Goal: Task Accomplishment & Management: Use online tool/utility

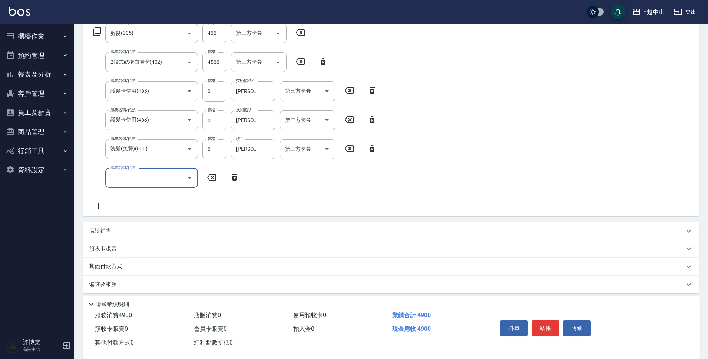
scroll to position [130, 0]
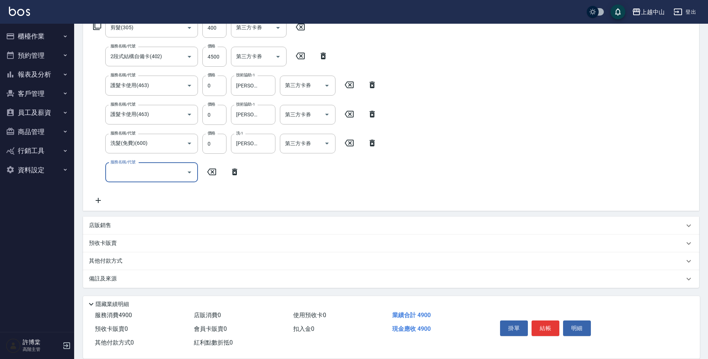
click at [169, 268] on div "其他付款方式" at bounding box center [391, 261] width 616 height 18
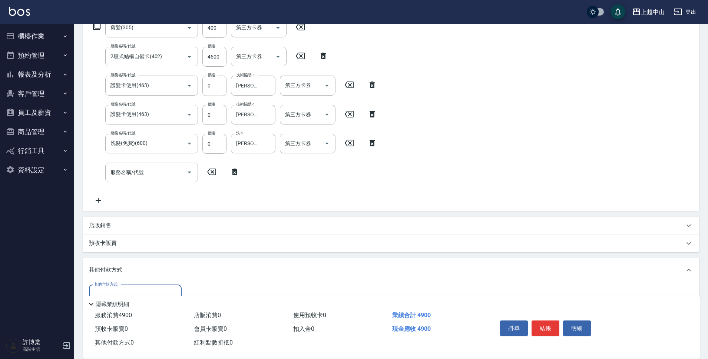
scroll to position [177, 0]
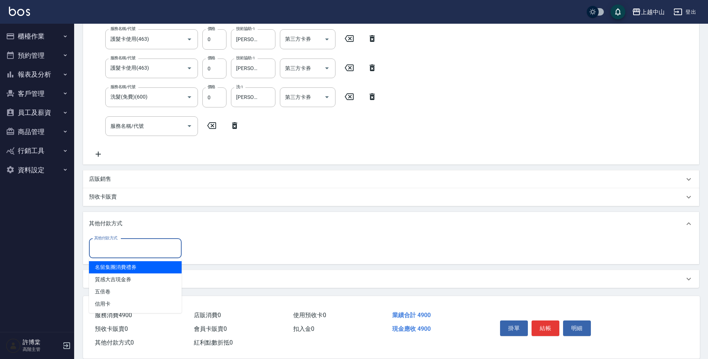
click at [139, 247] on input "其他付款方式" at bounding box center [135, 248] width 86 height 13
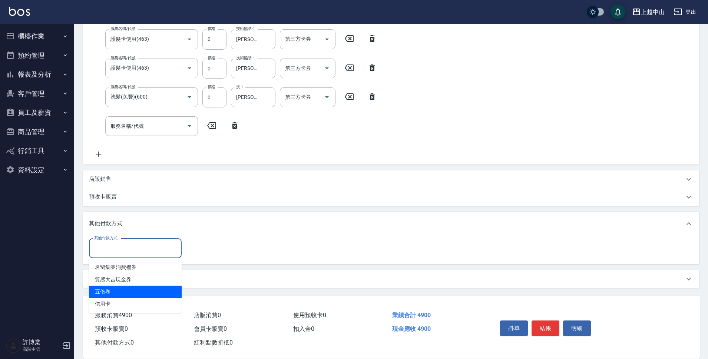
click at [149, 295] on span "五倍卷" at bounding box center [135, 292] width 93 height 12
type input "五倍卷"
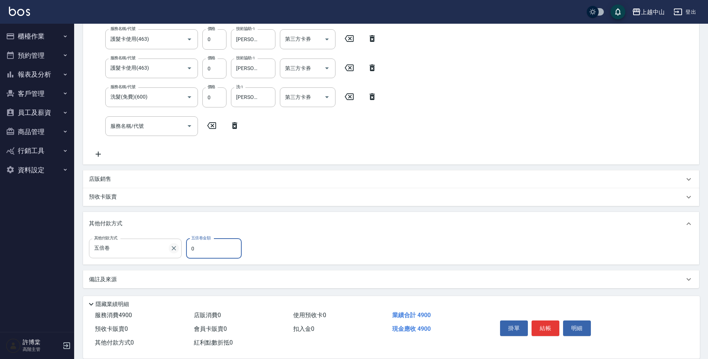
click at [176, 248] on icon "Clear" at bounding box center [173, 248] width 7 height 7
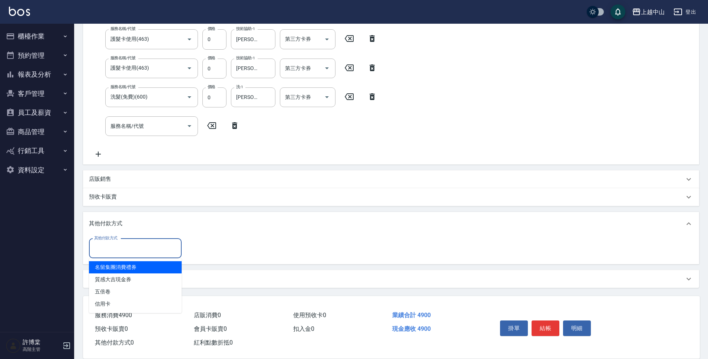
click at [158, 249] on input "其他付款方式" at bounding box center [135, 248] width 86 height 13
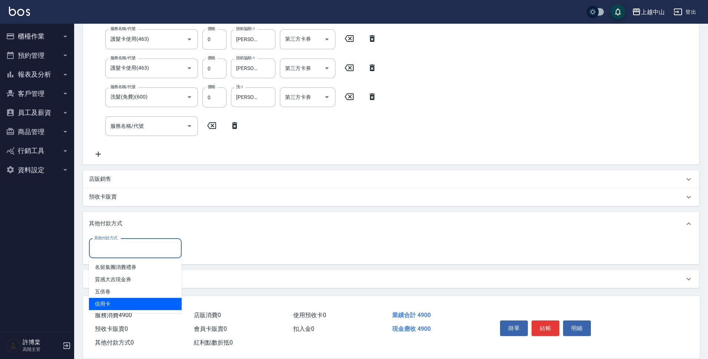
click at [147, 301] on span "信用卡" at bounding box center [135, 304] width 93 height 12
type input "信用卡"
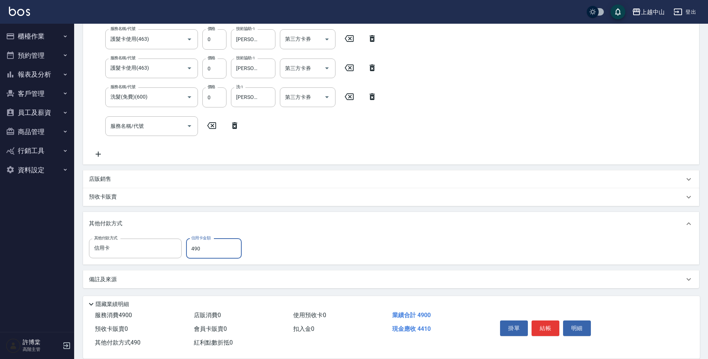
type input "4900"
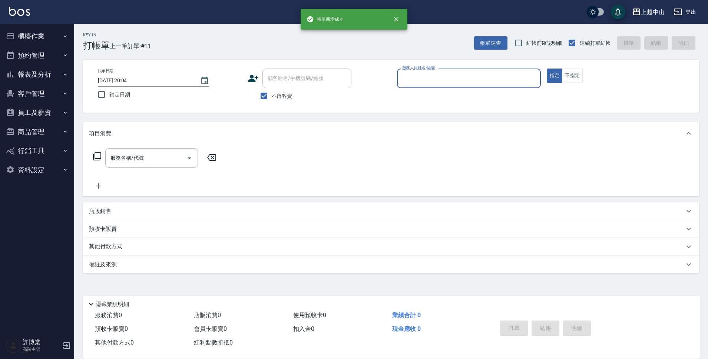
scroll to position [0, 0]
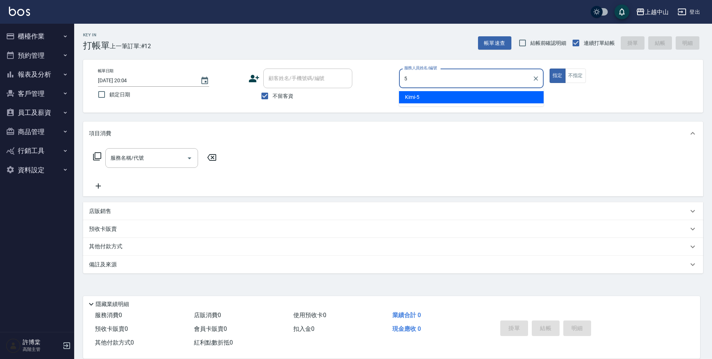
type input "Kimi-5"
type button "true"
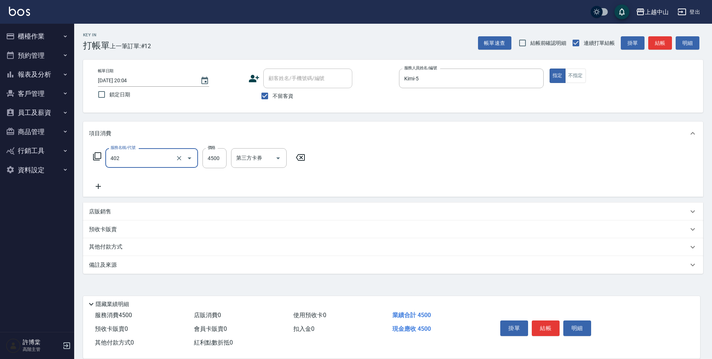
type input "2段式結構自備卡(402)"
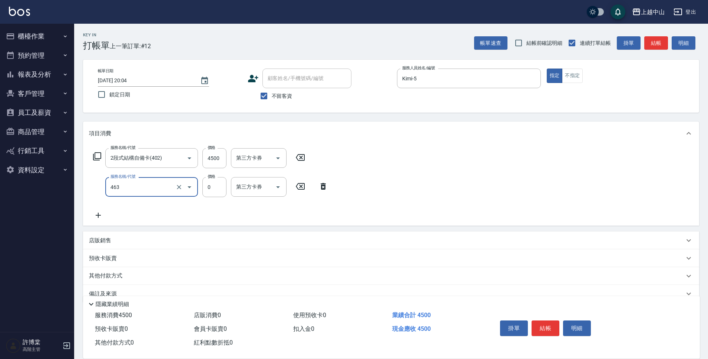
type input "護髮卡使用(463)"
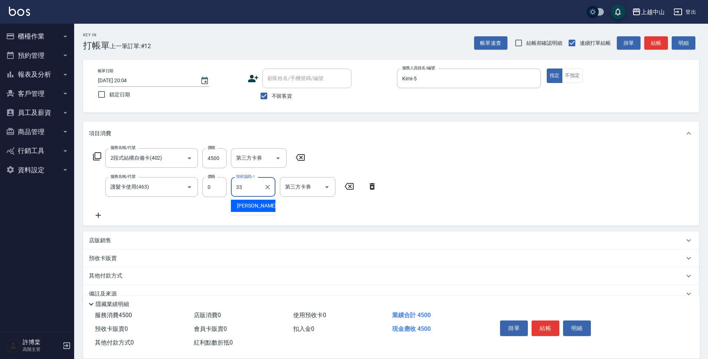
type input "[PERSON_NAME]-33"
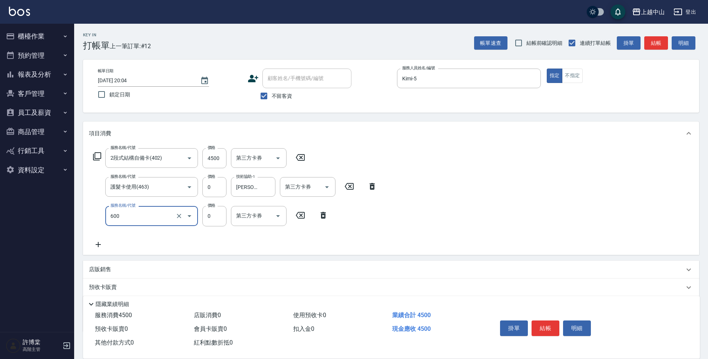
type input "洗髮(免費)(600)"
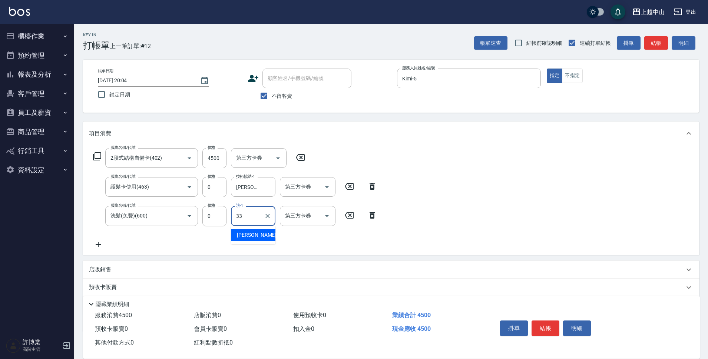
type input "[PERSON_NAME]-33"
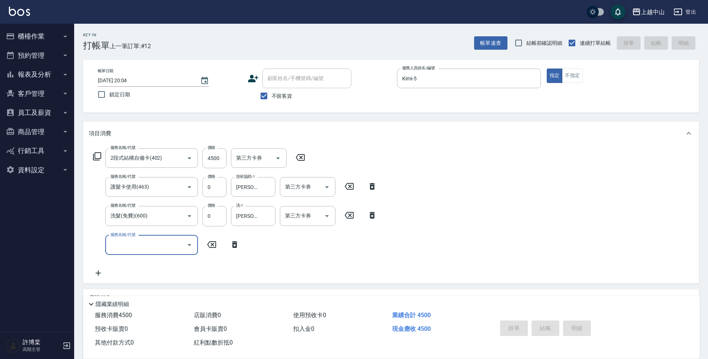
type input "[DATE] 20:05"
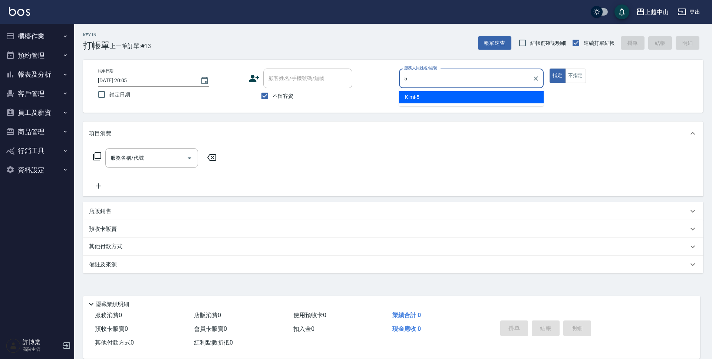
type input "Kimi-5"
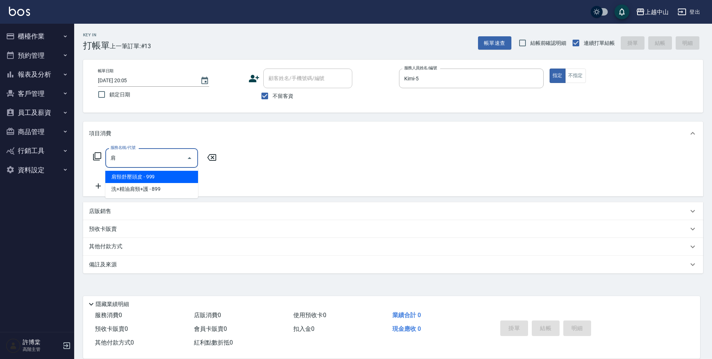
click at [171, 177] on span "肩頸舒壓頭皮 - 999" at bounding box center [151, 177] width 93 height 12
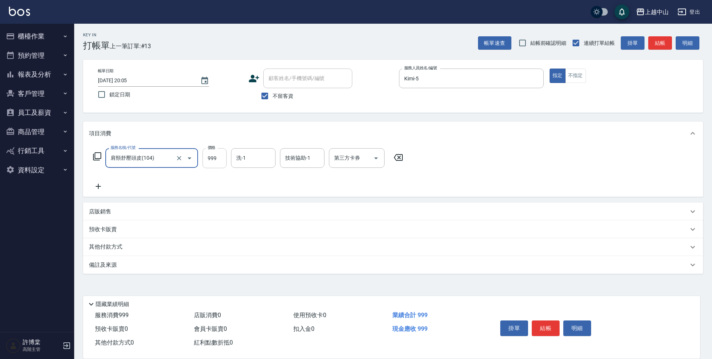
type input "肩頸舒壓頭皮(104)"
click at [215, 159] on input "999" at bounding box center [214, 158] width 24 height 20
type input "699"
type input "[PERSON_NAME]-33"
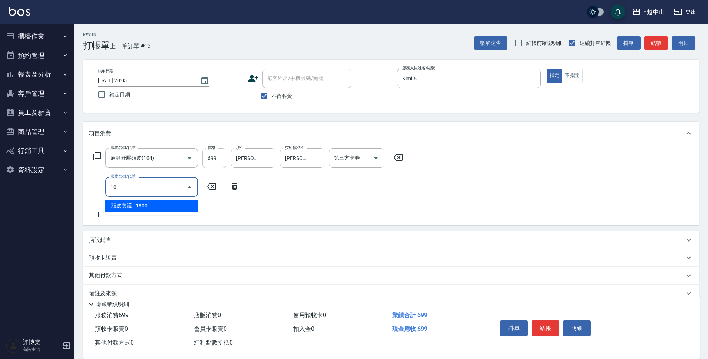
type input "1"
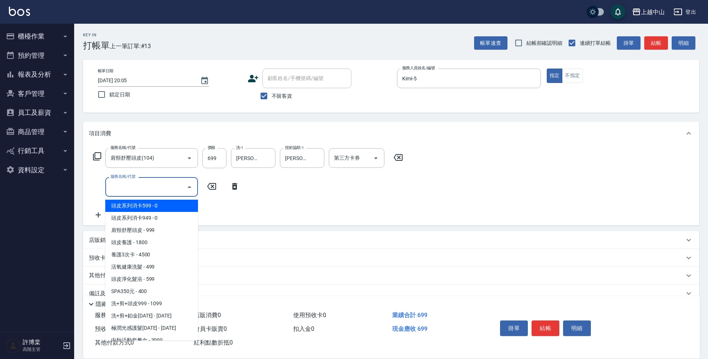
click at [561, 181] on div "服務名稱/代號 肩頸舒壓頭皮(104) 服務名稱/代號 價格 699 價格 洗-1 立妍-33 洗-1 技術協助-1 立妍-33 技術協助-1 第三方卡券 第…" at bounding box center [391, 185] width 616 height 80
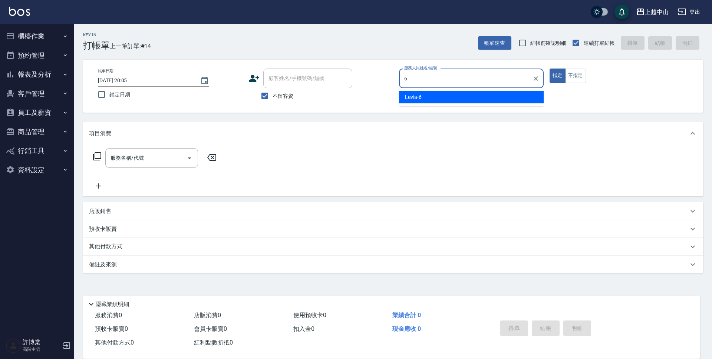
type input "Levia-6"
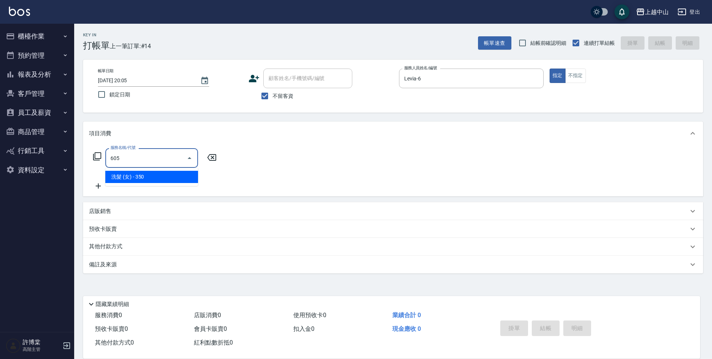
type input "洗髮 (女)(605)"
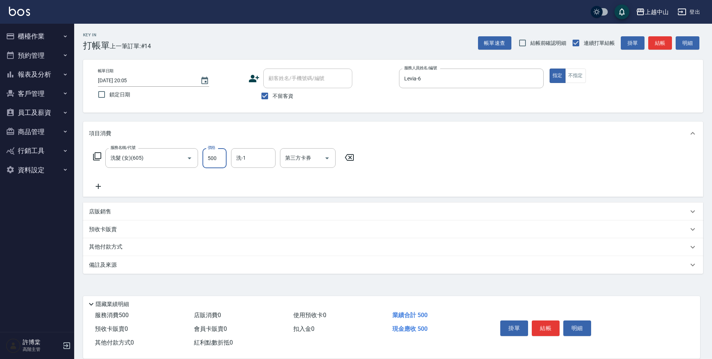
type input "500"
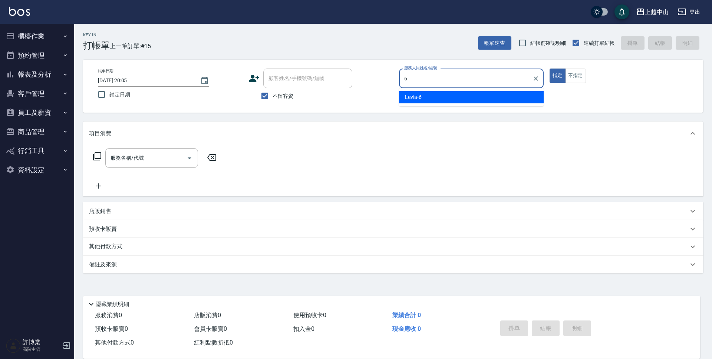
type input "Levia-6"
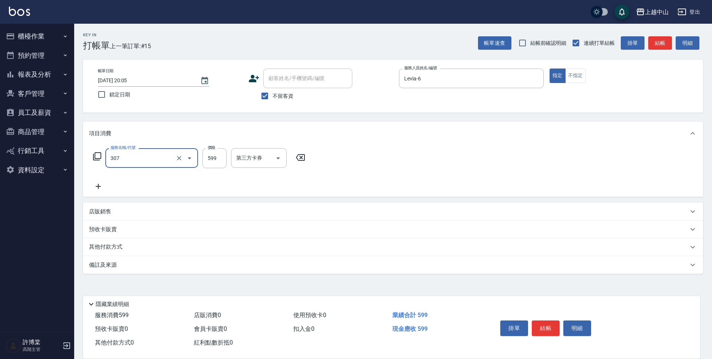
type input "森精萃角質調理髮浴(307)"
type input "650"
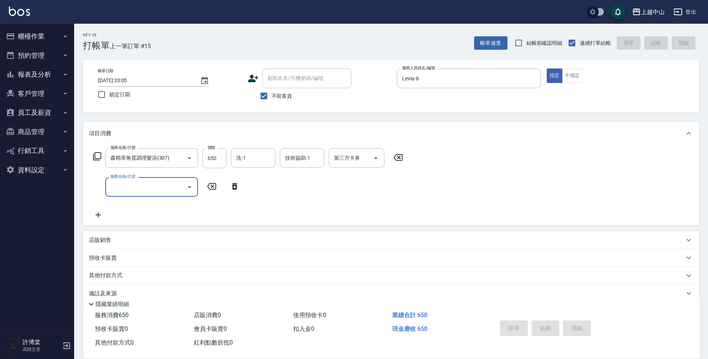
type input "[DATE] 20:06"
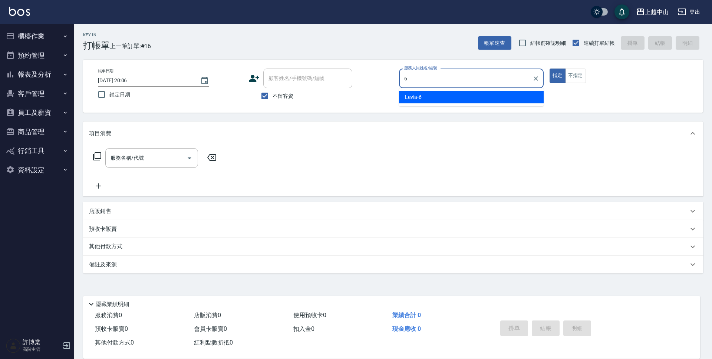
type input "Levia-6"
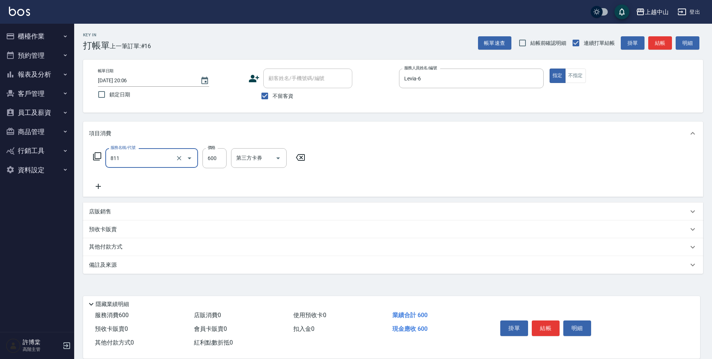
type input "洗+剪(811)"
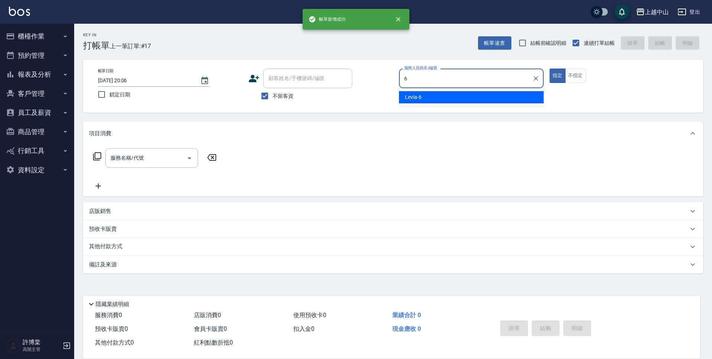
type input "Levia-6"
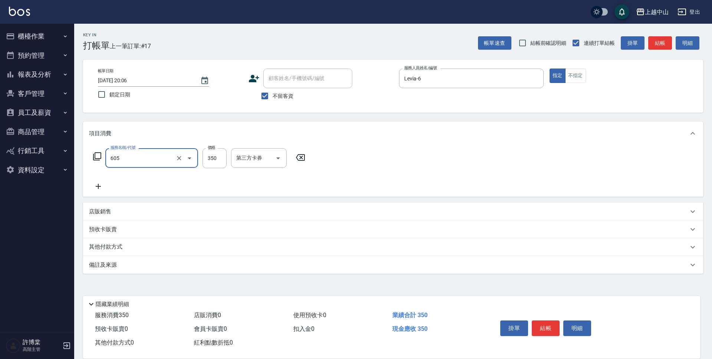
type input "洗髮 (女)(605)"
type input "400"
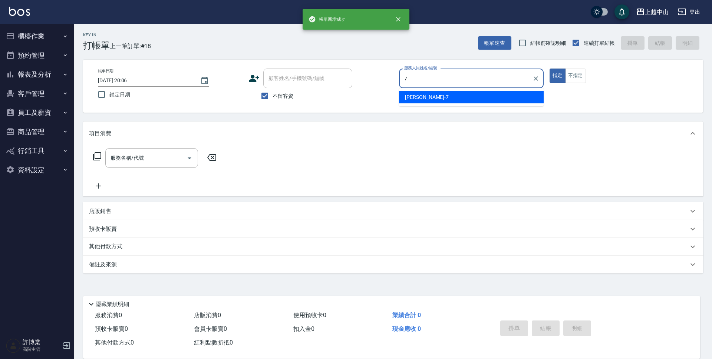
type input "[PERSON_NAME]-7"
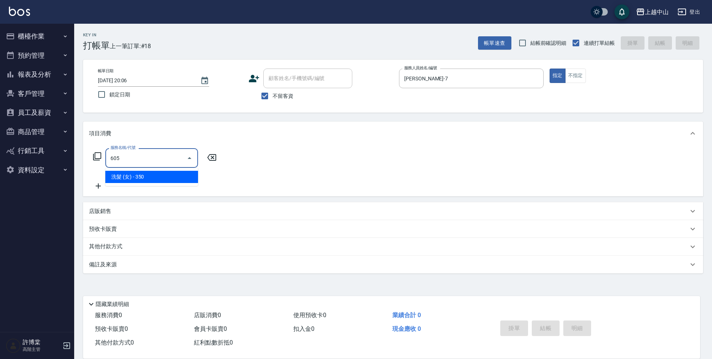
type input "洗髮 (女)(605)"
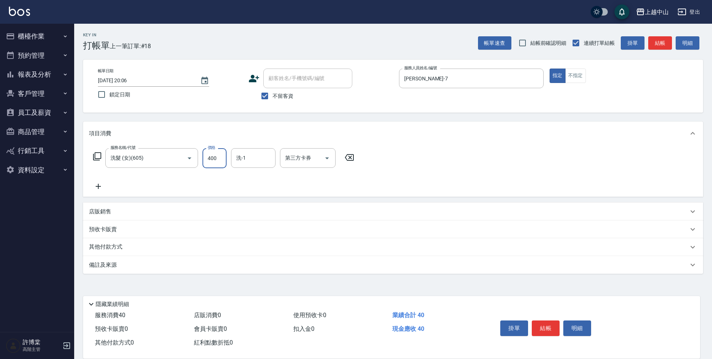
type input "400"
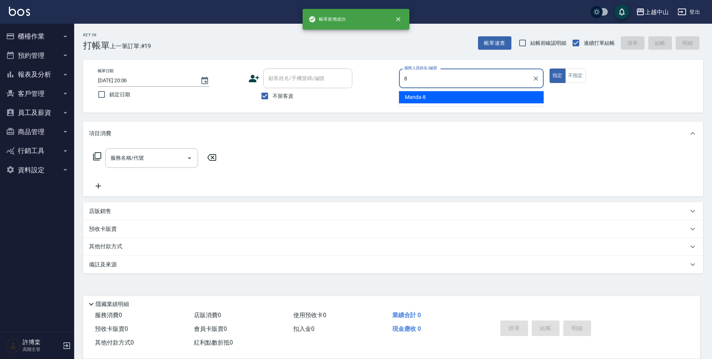
type input "Manda-8"
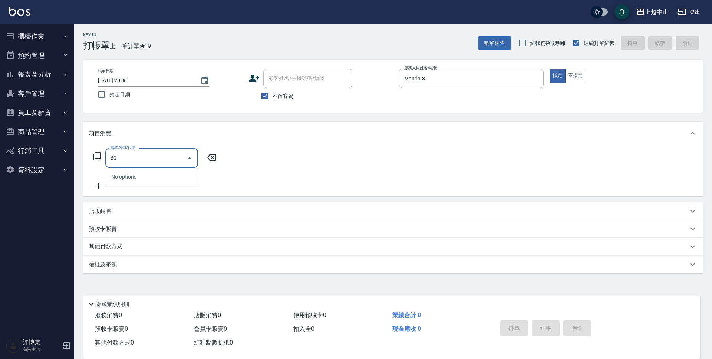
type input "6"
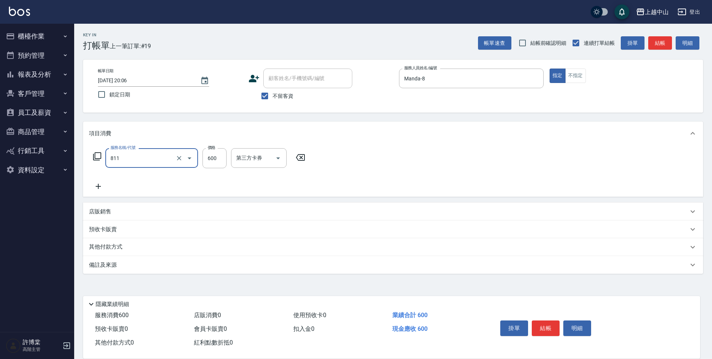
type input "洗+剪(811)"
type input "700"
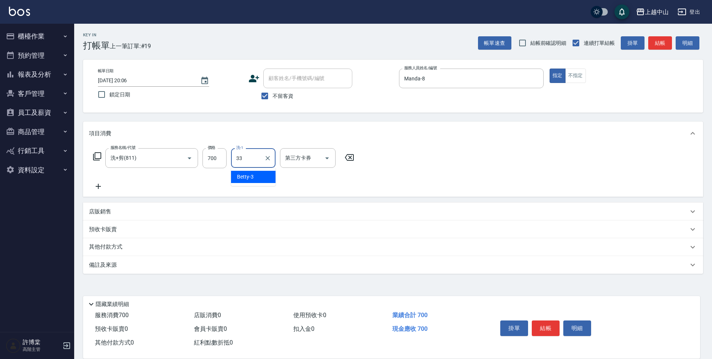
type input "[PERSON_NAME]-33"
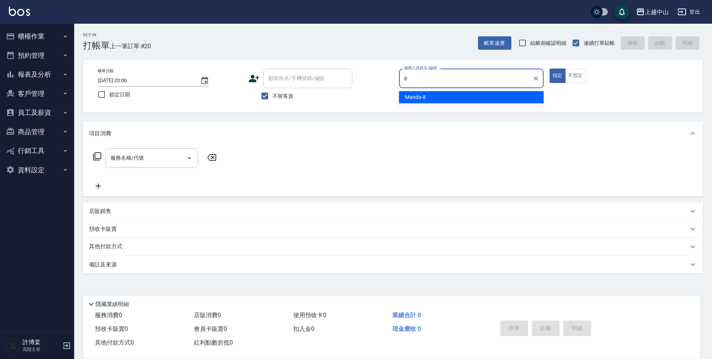
type input "Manda-8"
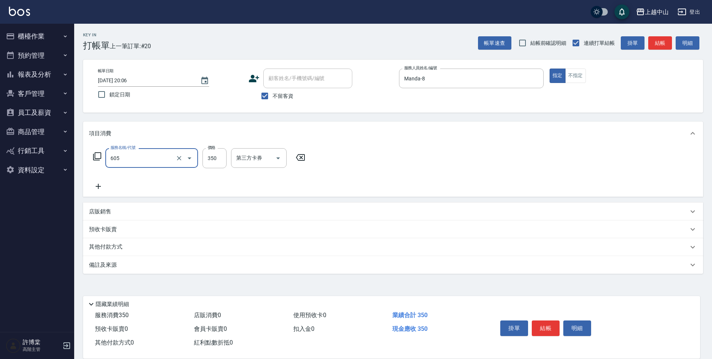
type input "洗髮 (女)(605)"
type input "500"
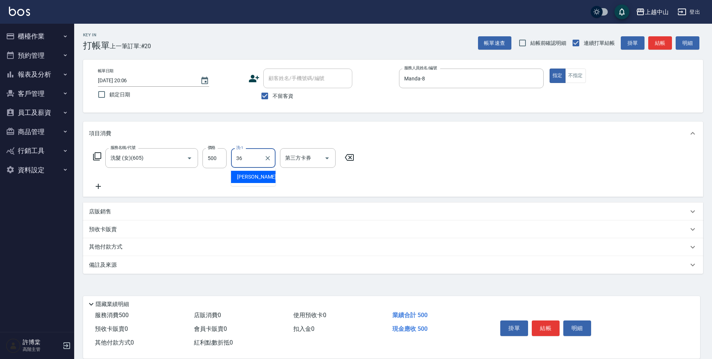
type input "薇慈-36"
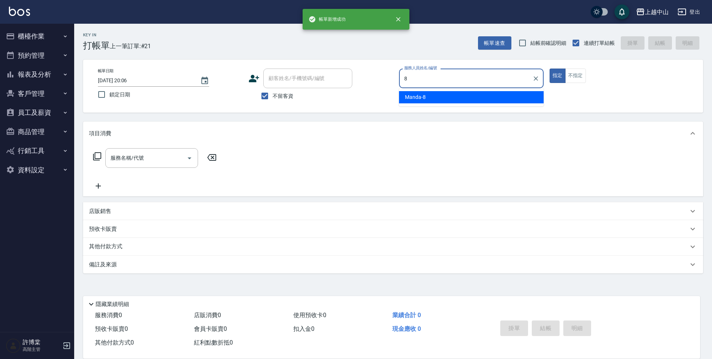
type input "Manda-8"
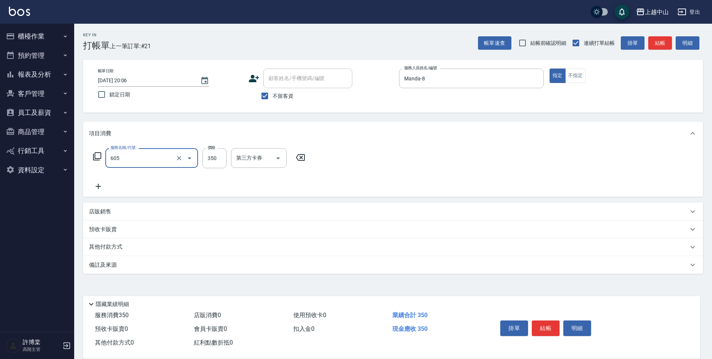
type input "洗髮 (女)(605)"
type input "400"
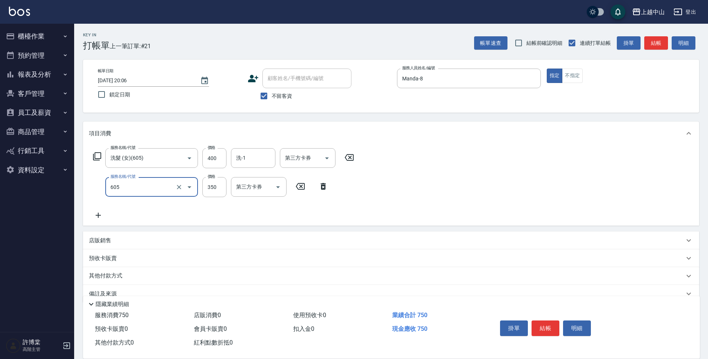
type input "洗髮 (女)(605)"
click at [217, 191] on input "350" at bounding box center [214, 187] width 24 height 20
type input "400"
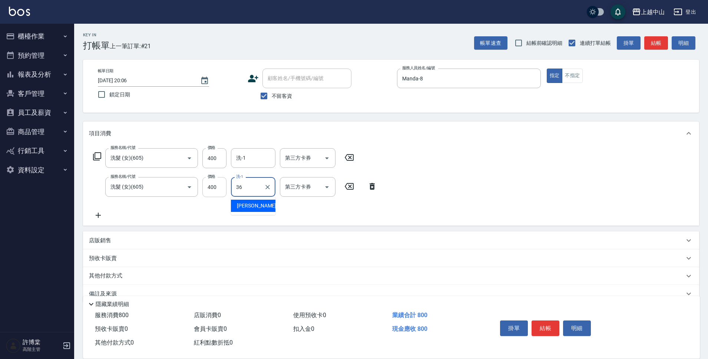
type input "薇慈-36"
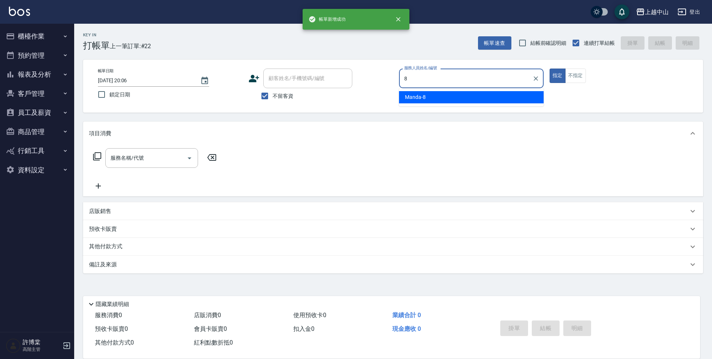
type input "Manda-8"
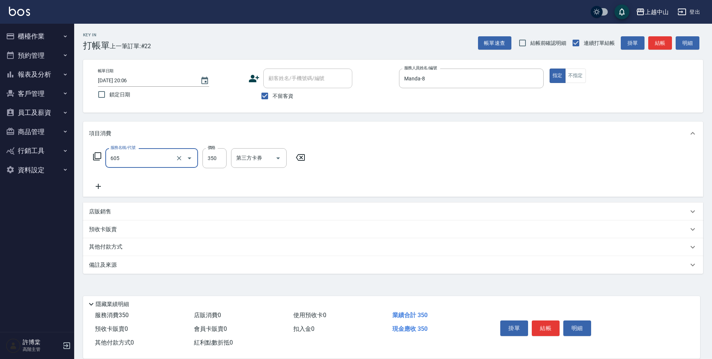
type input "洗髮 (女)(605)"
type input "500"
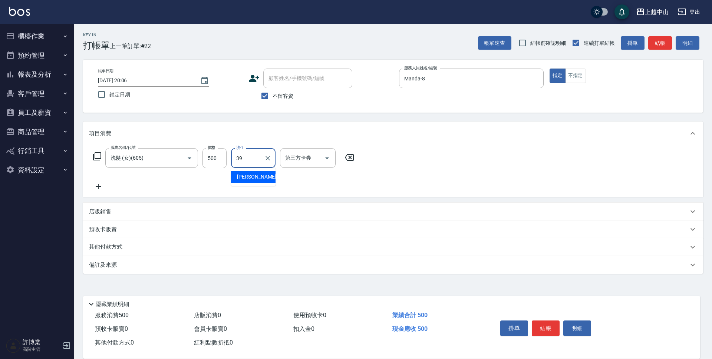
type input "[PERSON_NAME]-39"
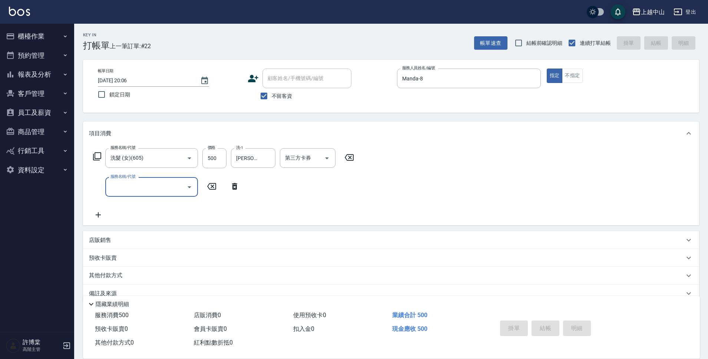
type input "[DATE] 20:07"
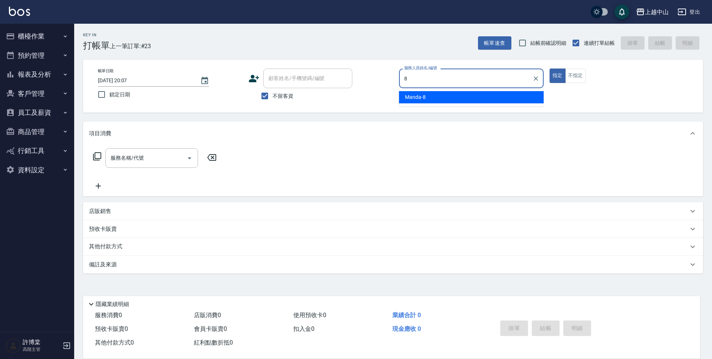
type input "Manda-8"
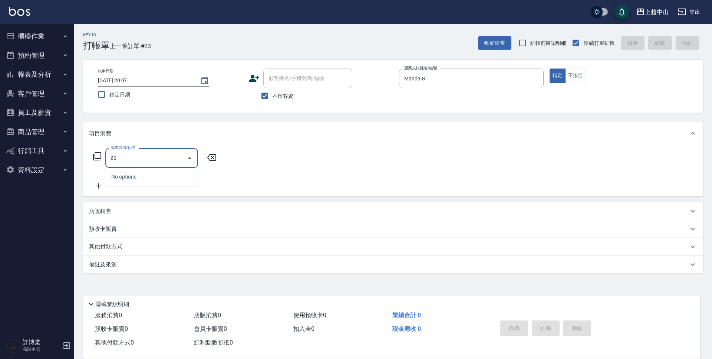
type input "6"
type input "森精萃舒壓調理髮浴(309)"
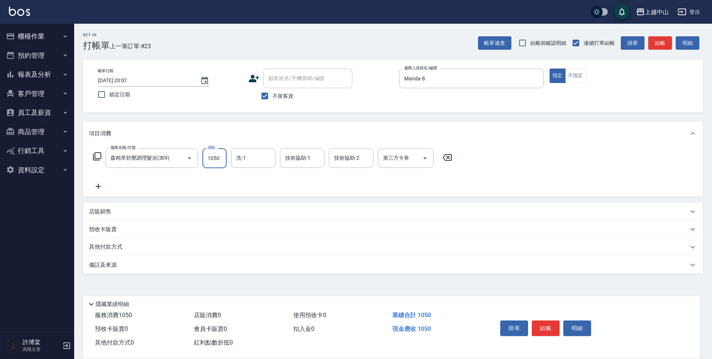
type input "1050"
type input "薇慈-36"
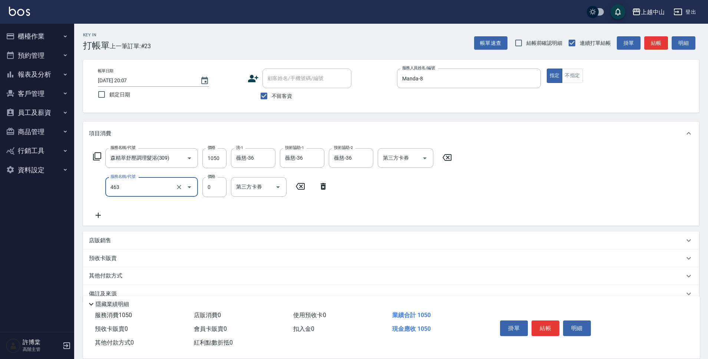
type input "護髮卡使用(463)"
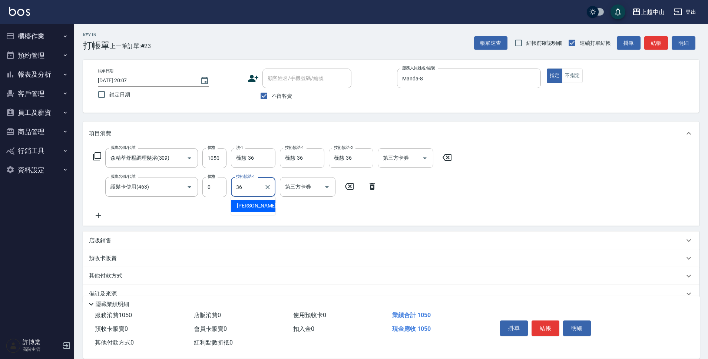
type input "薇慈-36"
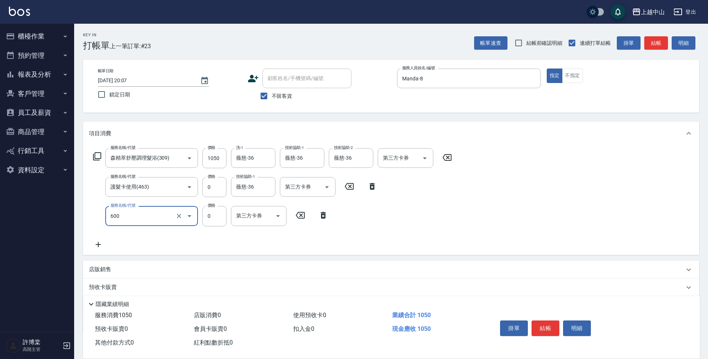
type input "洗髮(免費)(600)"
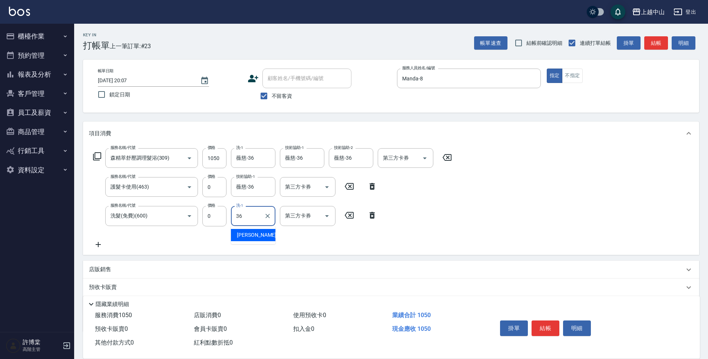
type input "薇慈-36"
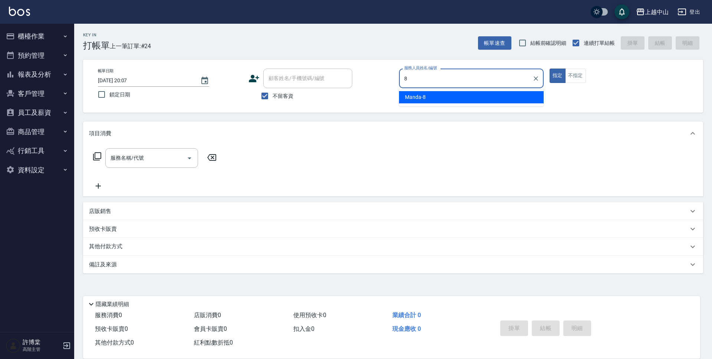
type input "Manda-8"
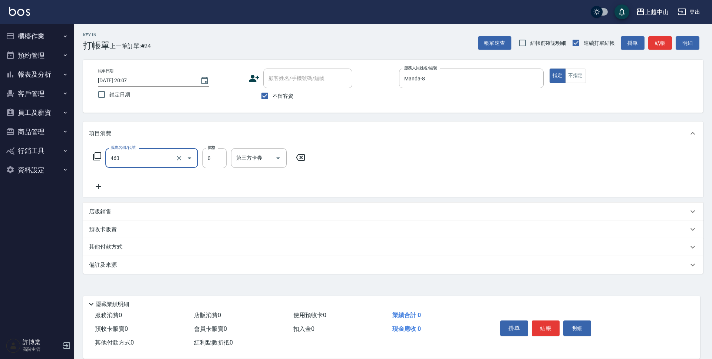
type input "護髮卡使用(463)"
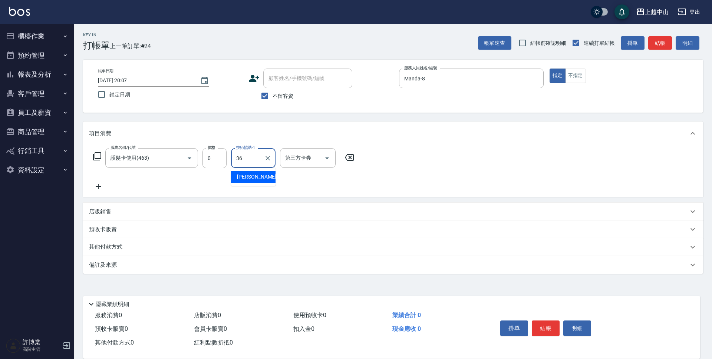
type input "薇慈-36"
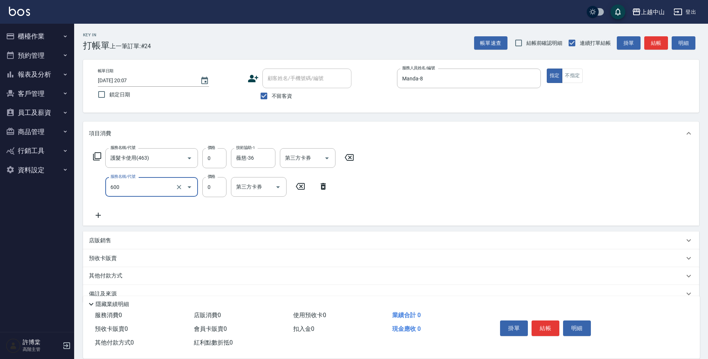
type input "洗髮(免費)(600)"
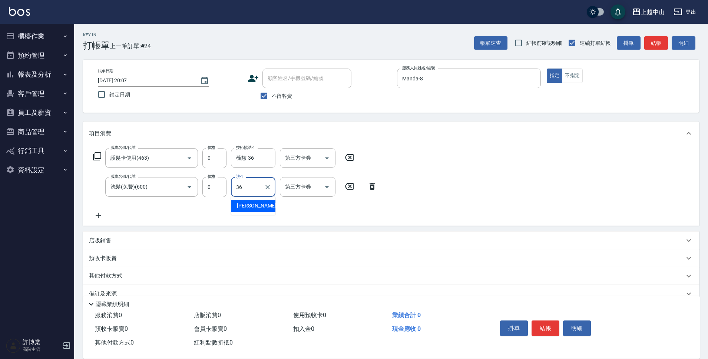
type input "薇慈-36"
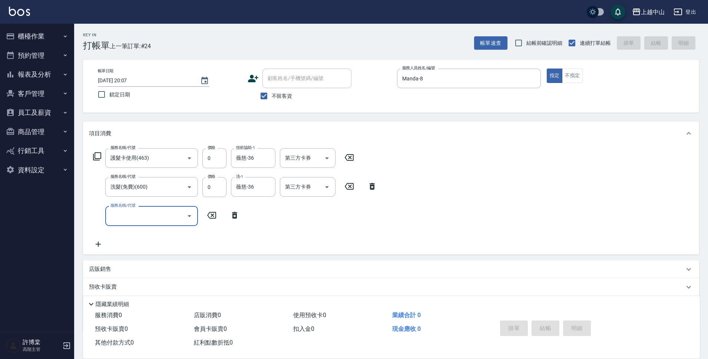
type input "[DATE] 20:08"
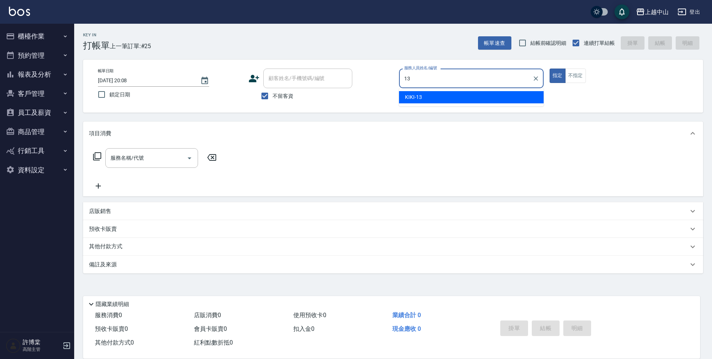
type input "KIKI-13"
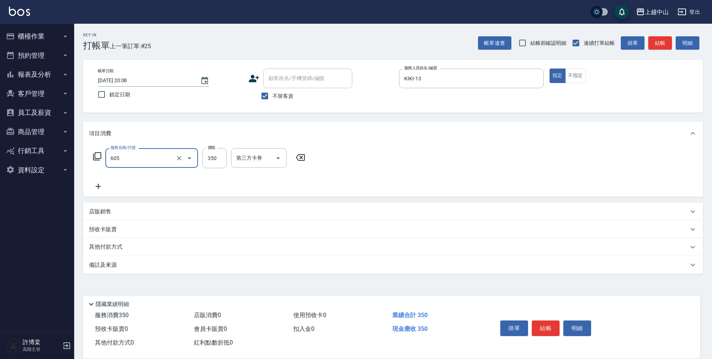
type input "洗髮 (女)(605)"
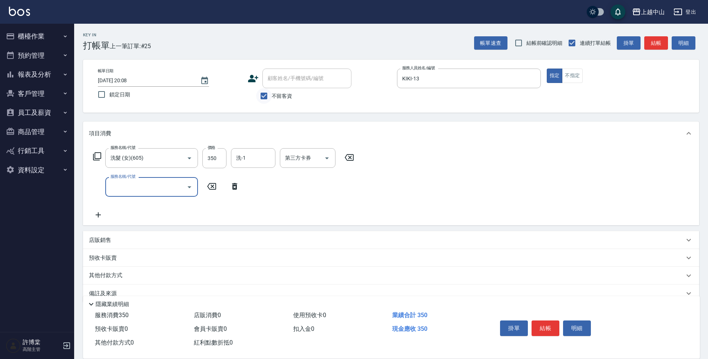
click at [268, 99] on input "不留客資" at bounding box center [264, 96] width 16 height 16
checkbox input "false"
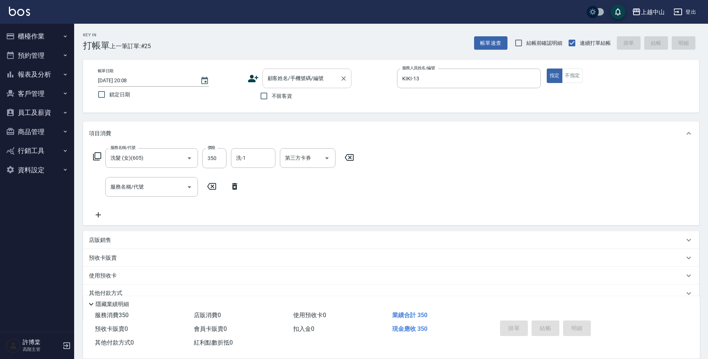
click at [283, 82] on input "顧客姓名/手機號碼/編號" at bounding box center [301, 78] width 71 height 13
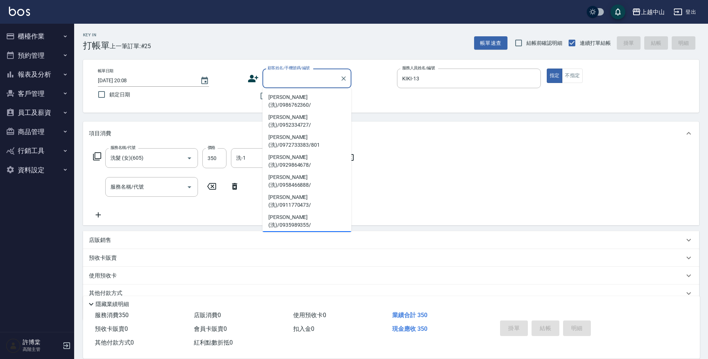
click at [311, 231] on li "[PERSON_NAME](洗)/0986428941/" at bounding box center [306, 241] width 89 height 20
type input "[PERSON_NAME](洗)/0986428941/"
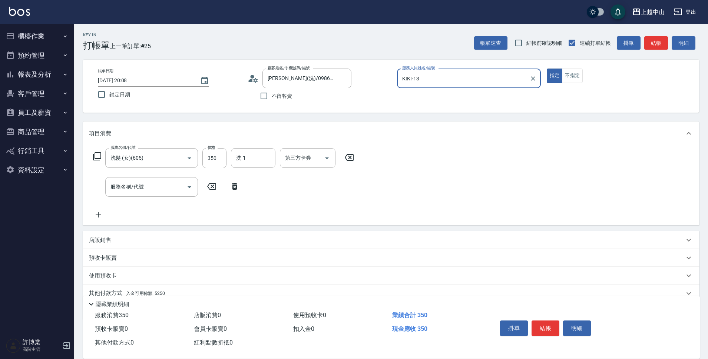
scroll to position [32, 0]
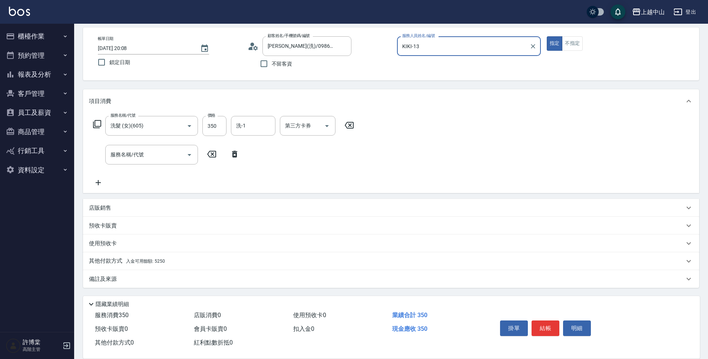
click at [252, 272] on div "備註及來源" at bounding box center [391, 279] width 616 height 18
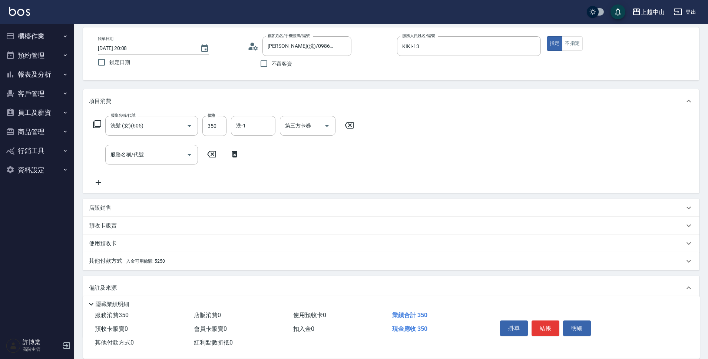
click at [397, 268] on div "其他付款方式 入金可用餘額: 5250" at bounding box center [391, 261] width 616 height 18
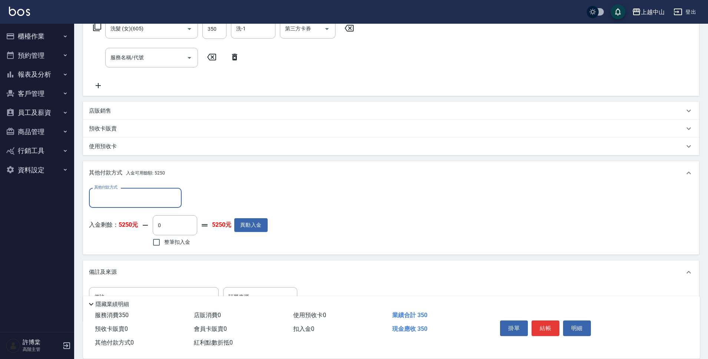
scroll to position [142, 0]
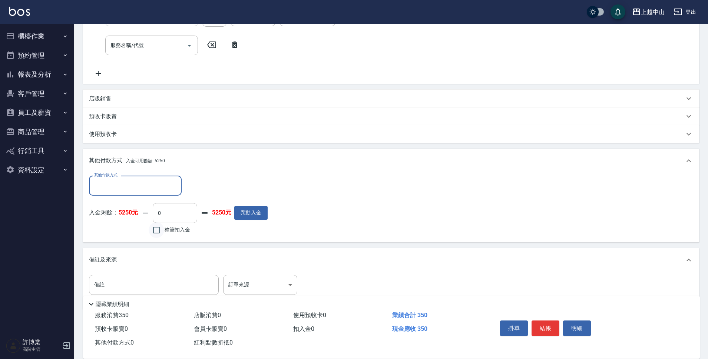
click at [159, 233] on input "整筆扣入金" at bounding box center [157, 230] width 16 height 16
checkbox input "true"
type input "350"
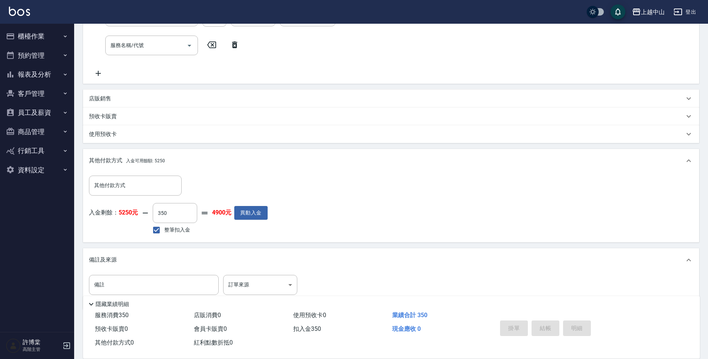
type input "[DATE] 20:09"
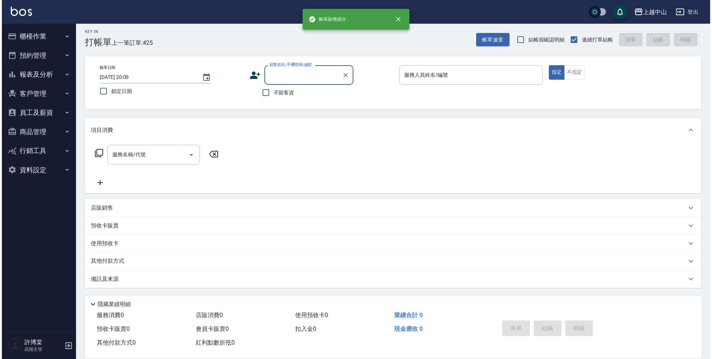
scroll to position [0, 0]
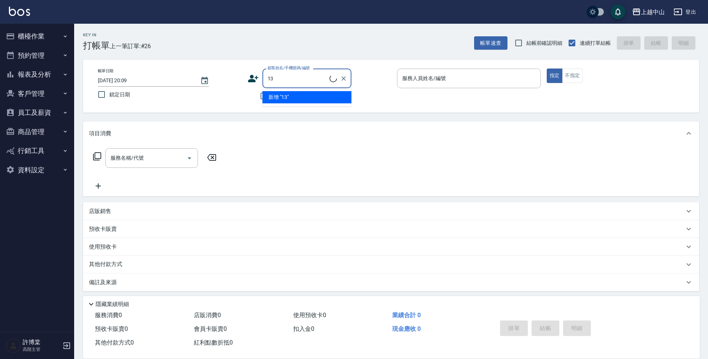
type input "1"
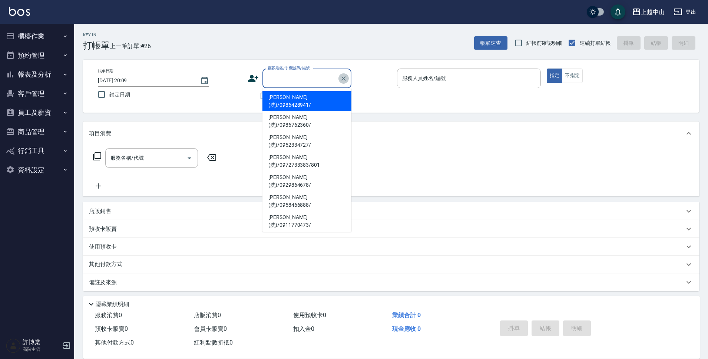
click at [345, 77] on icon "Clear" at bounding box center [343, 78] width 7 height 7
click at [260, 95] on input "不留客資" at bounding box center [264, 96] width 16 height 16
checkbox input "true"
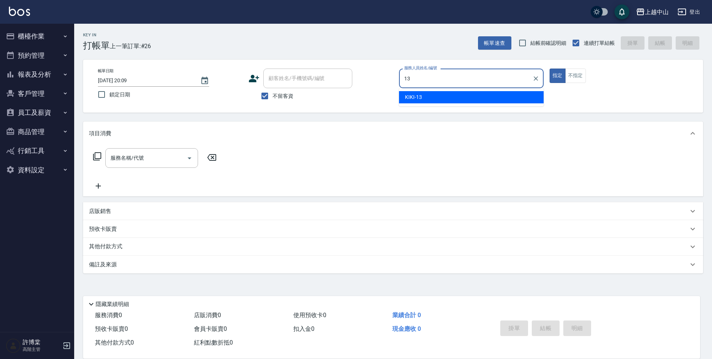
type input "KIKI-13"
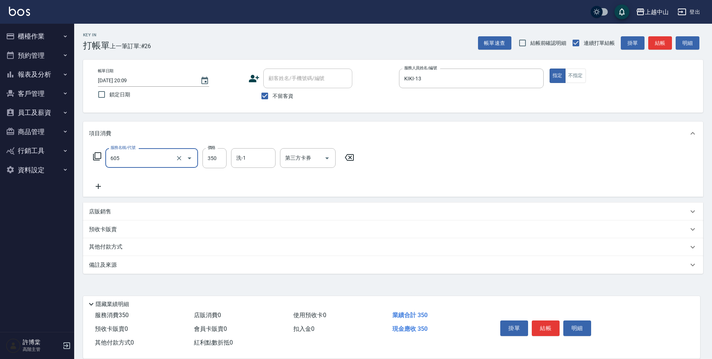
type input "洗髮 (女)(605)"
type input "400"
